Goal: Task Accomplishment & Management: Manage account settings

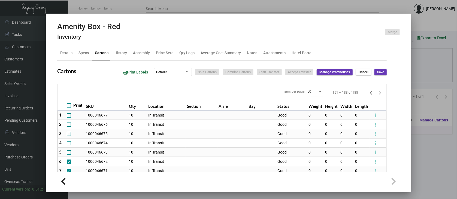
scroll to position [36, 0]
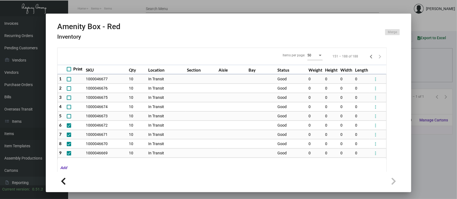
click at [433, 171] on div at bounding box center [228, 99] width 457 height 199
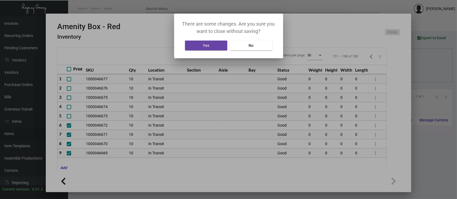
click at [211, 46] on button "Yes" at bounding box center [206, 46] width 42 height 10
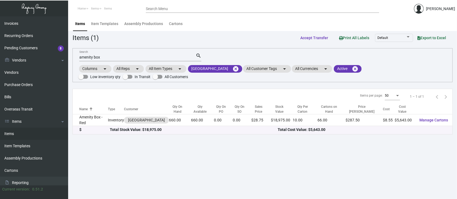
click at [102, 58] on input "amenity box" at bounding box center [137, 57] width 116 height 4
type input "a"
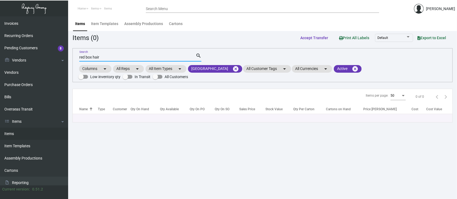
click at [85, 56] on input "red box hair" at bounding box center [137, 57] width 116 height 4
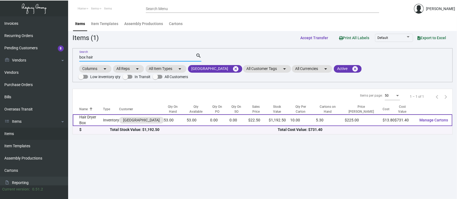
type input "box hair"
click at [431, 118] on span "Manage Cartons" at bounding box center [433, 120] width 29 height 4
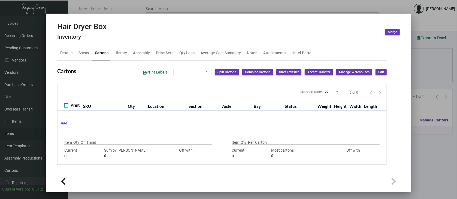
type input "53"
type input "0"
type input "10"
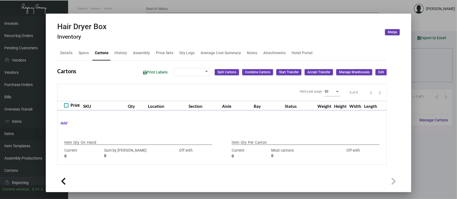
type input "0"
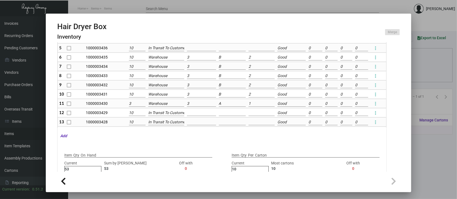
scroll to position [64, 0]
